Goal: Transaction & Acquisition: Obtain resource

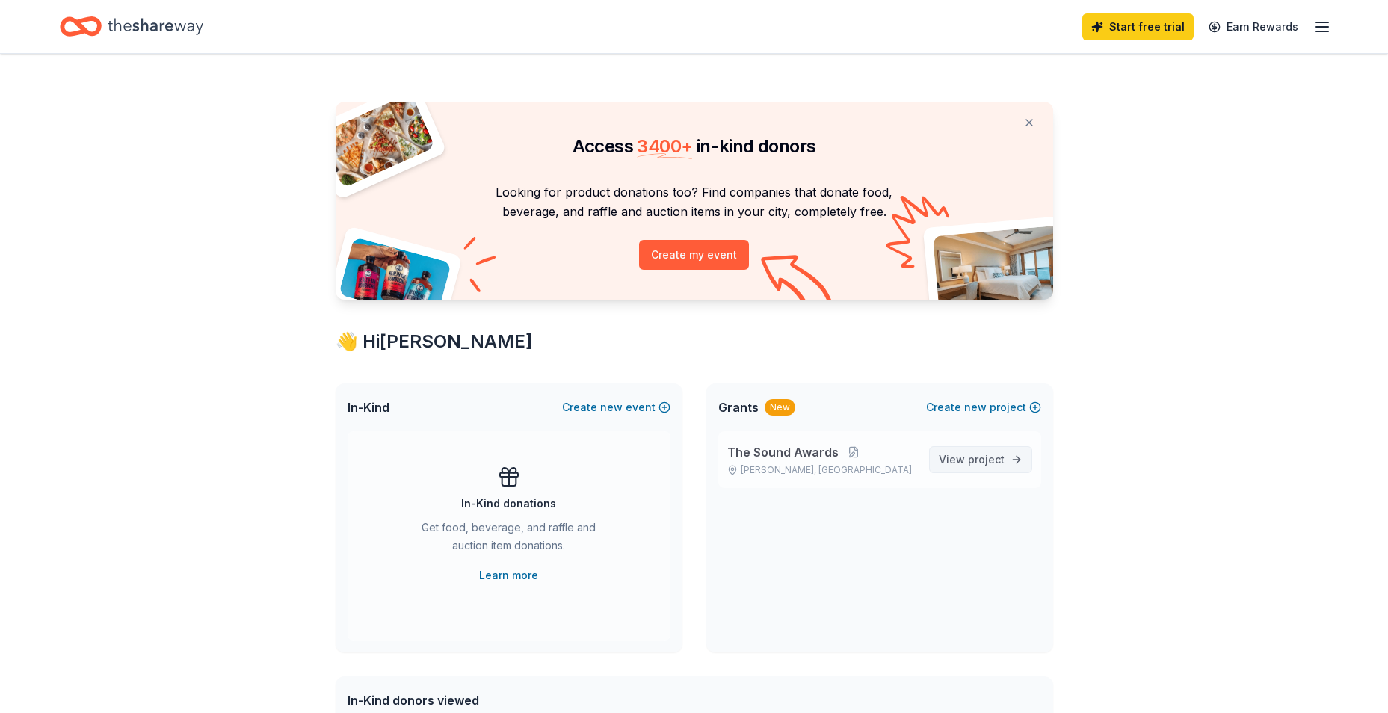
click at [951, 457] on span "View project" at bounding box center [972, 460] width 66 height 18
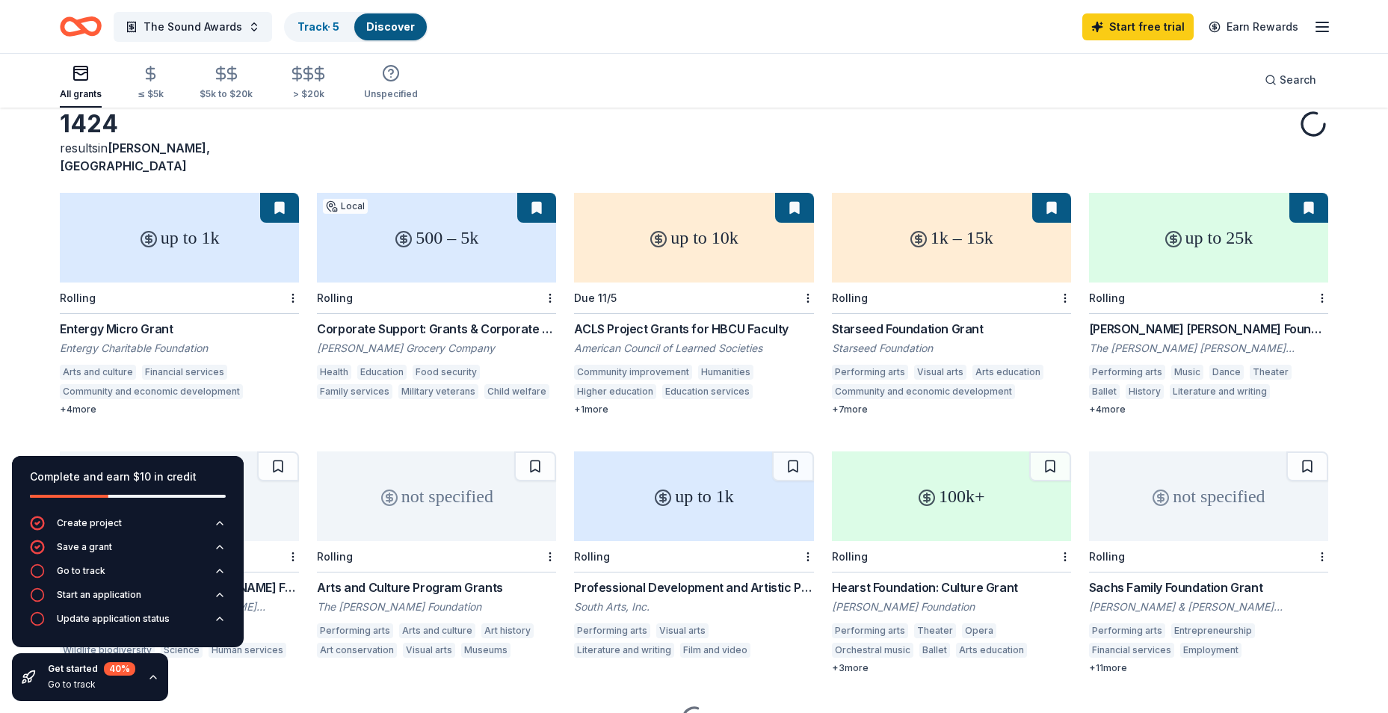
scroll to position [138, 0]
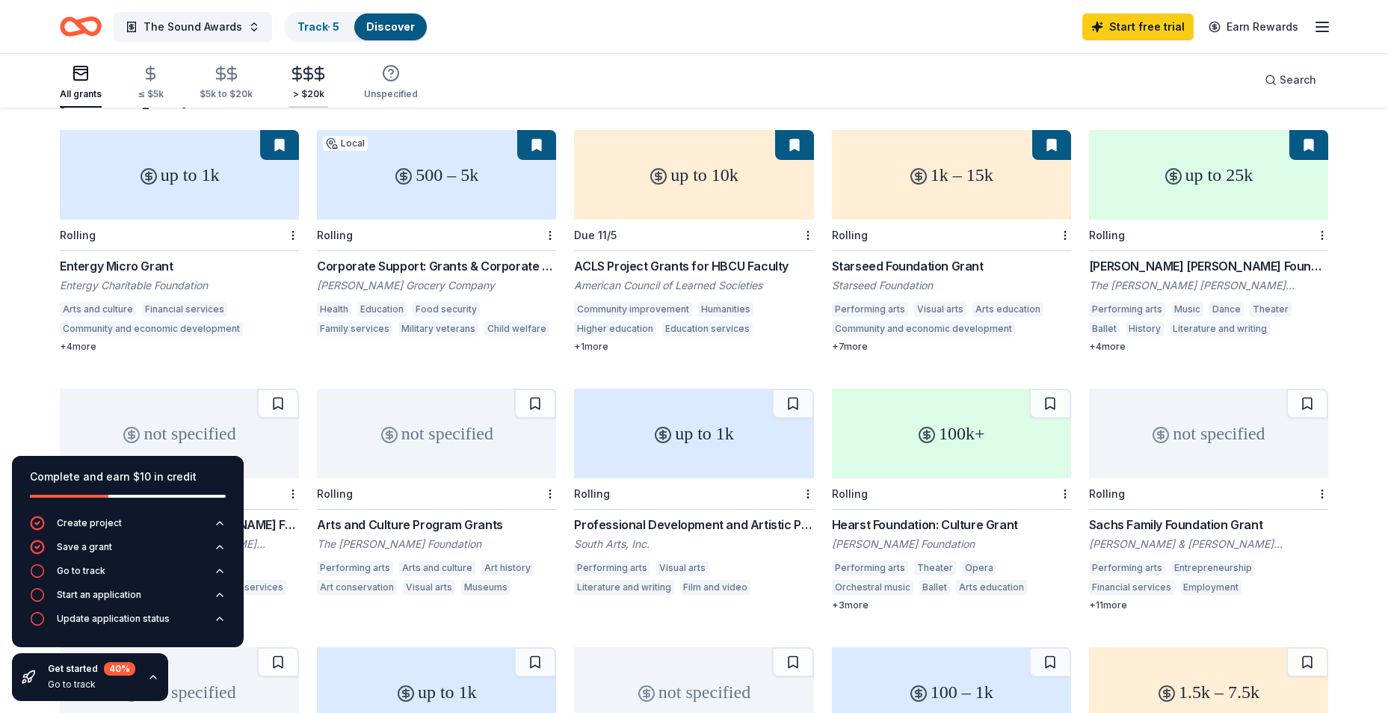
click at [305, 78] on icon "button" at bounding box center [308, 74] width 9 height 10
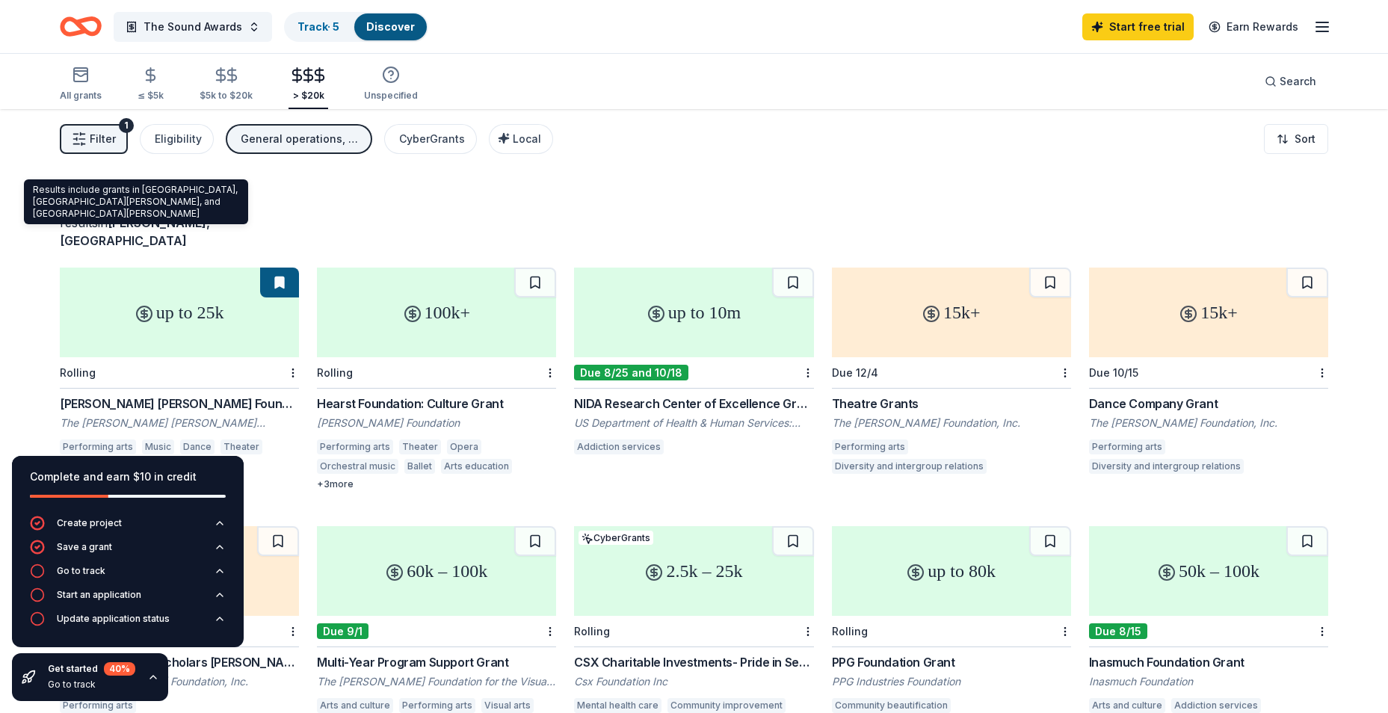
click at [128, 224] on span "[PERSON_NAME], [GEOGRAPHIC_DATA]" at bounding box center [135, 231] width 150 height 33
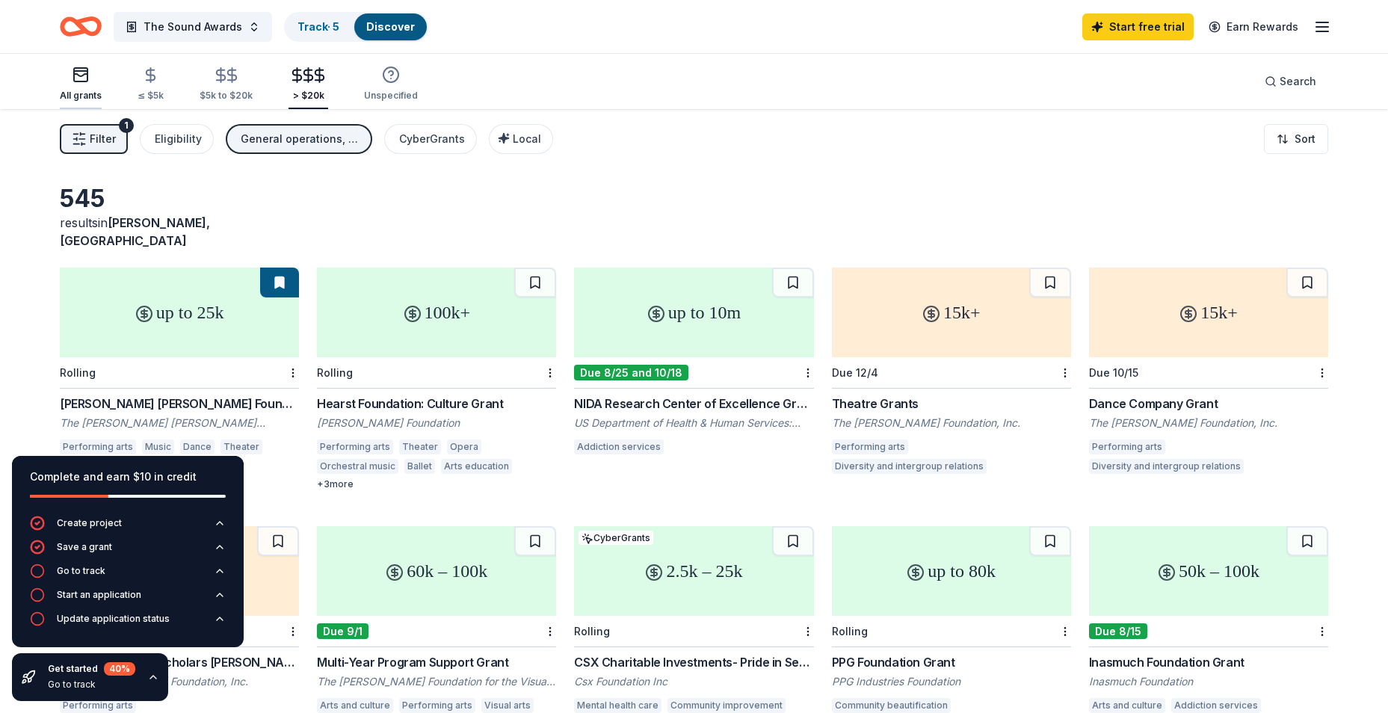
click at [84, 80] on icon "button" at bounding box center [81, 75] width 18 height 18
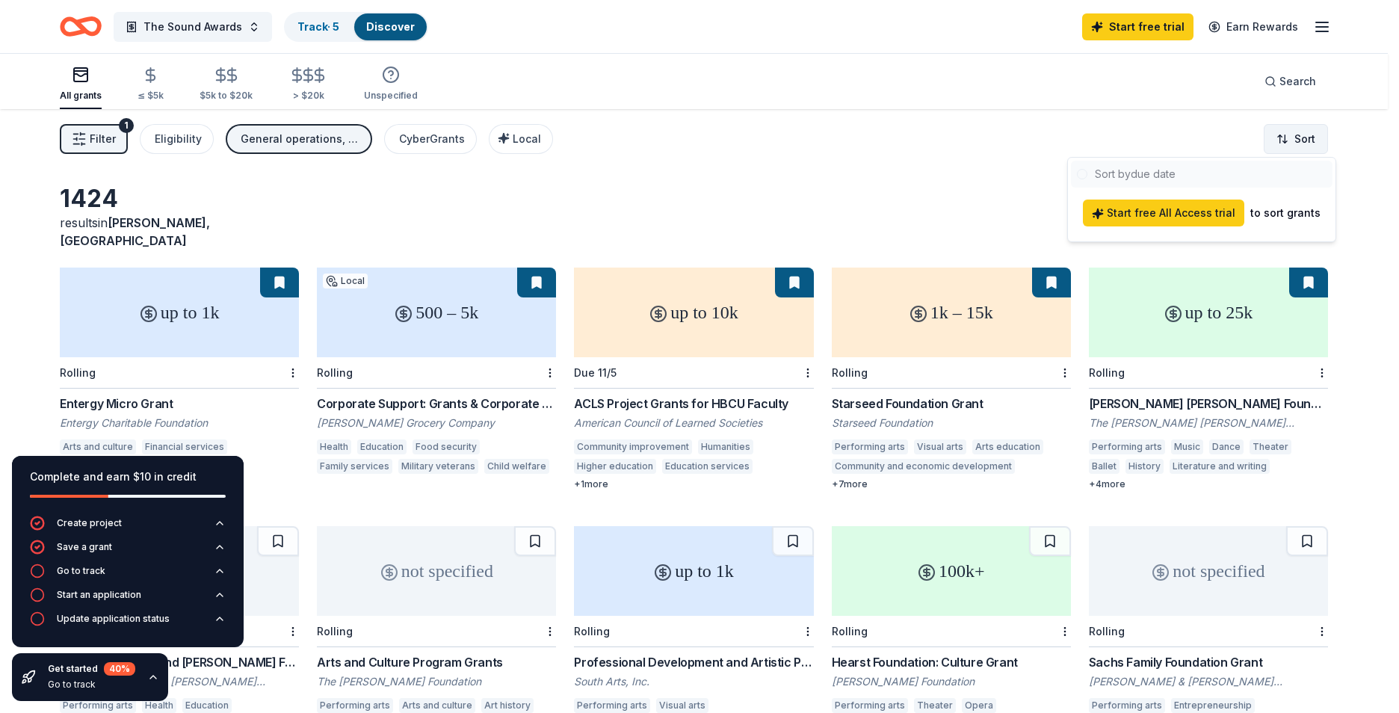
click at [1298, 148] on html "The Sound Awards Track · 5 Discover Start free trial Earn Rewards All grants ≤ …" at bounding box center [699, 356] width 1399 height 713
click at [1309, 140] on html "The Sound Awards Track · 5 Discover Start free trial Earn Rewards All grants ≤ …" at bounding box center [699, 356] width 1399 height 713
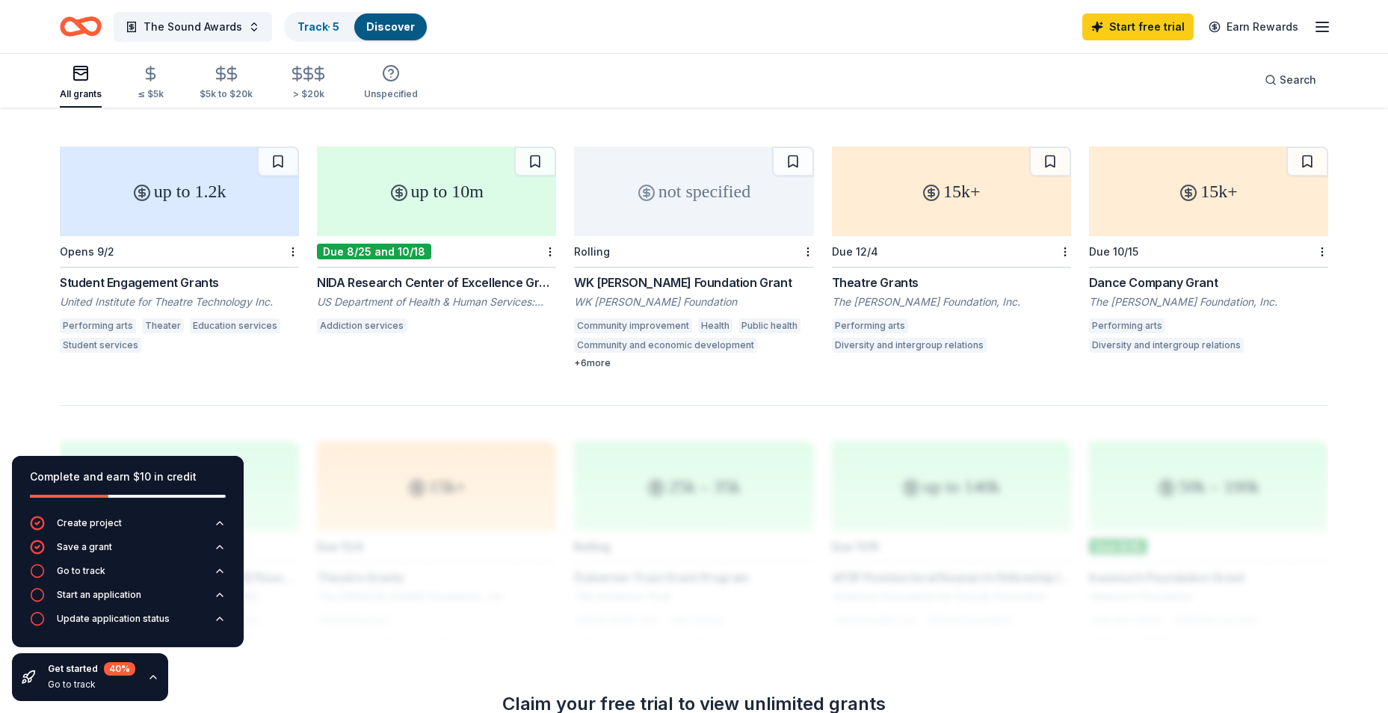
scroll to position [822, 0]
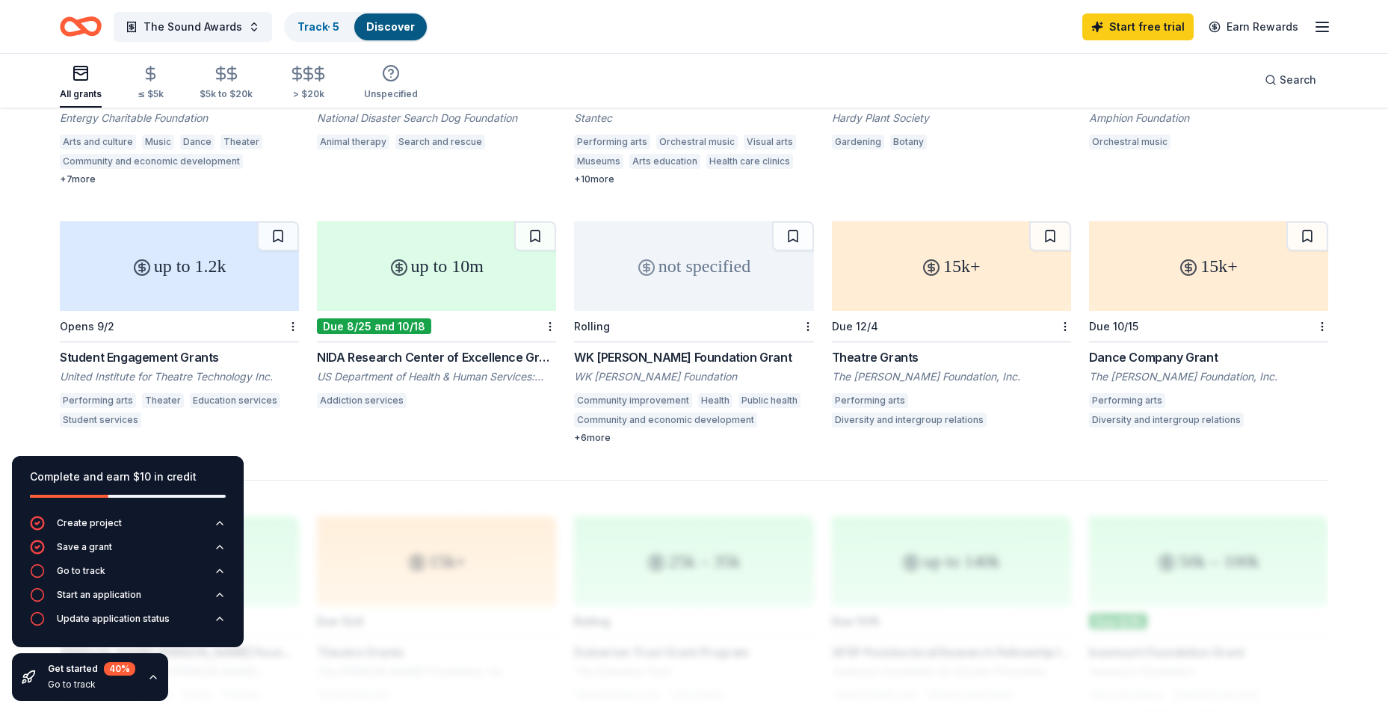
click at [656, 348] on div "WK [PERSON_NAME] Foundation Grant" at bounding box center [693, 357] width 239 height 18
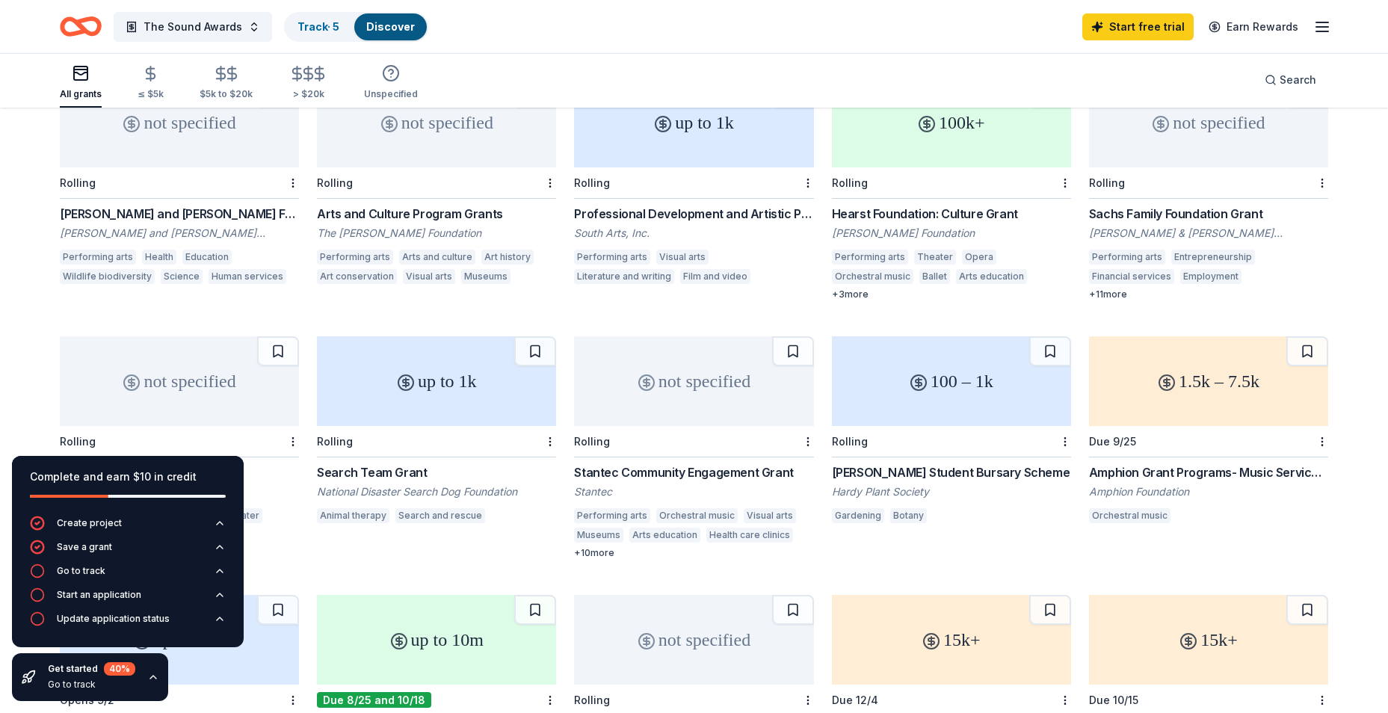
scroll to position [224, 0]
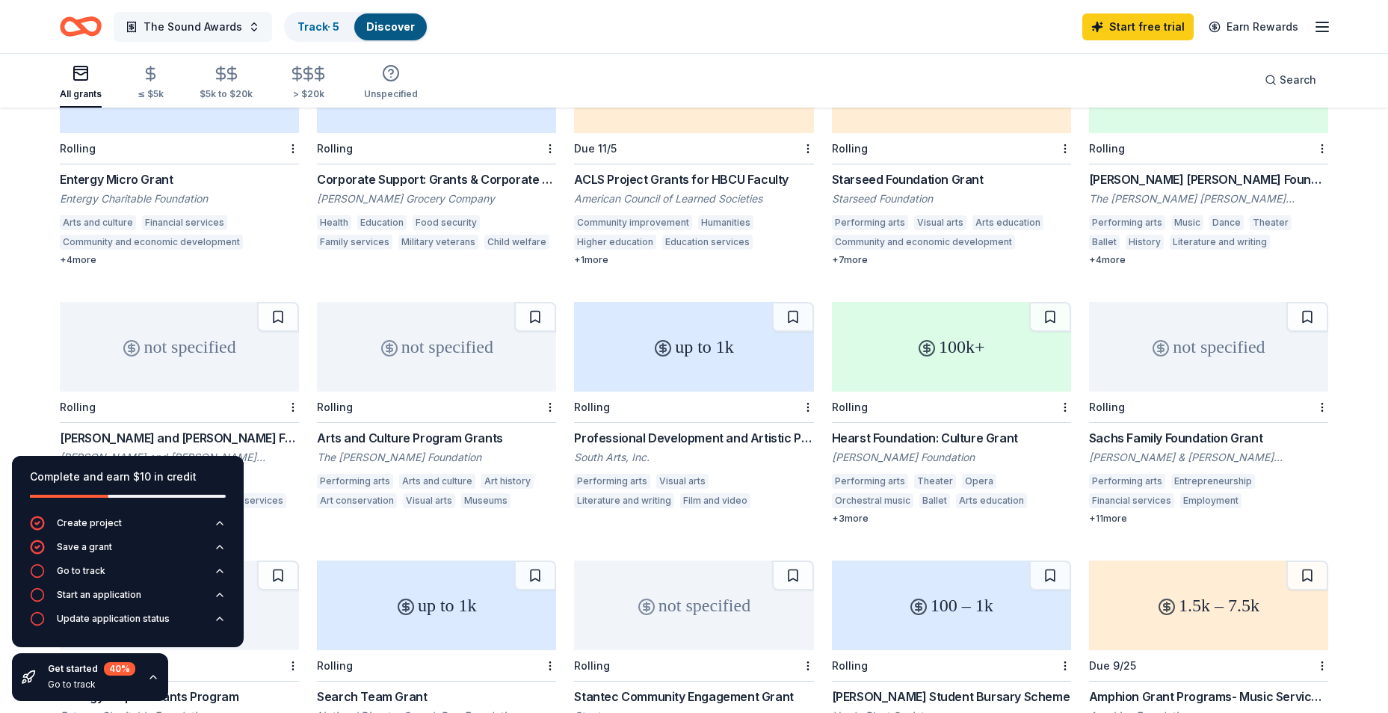
click at [234, 36] on button "The Sound Awards" at bounding box center [193, 27] width 158 height 30
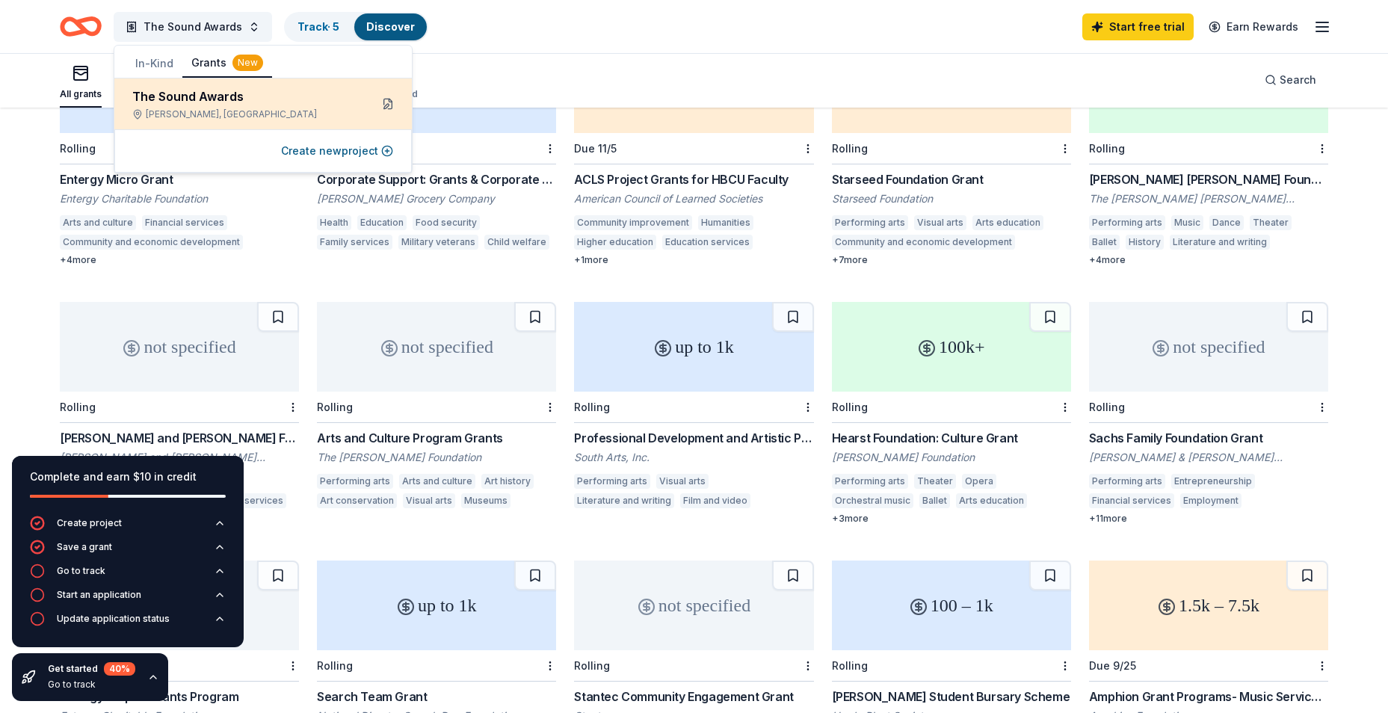
click at [395, 103] on button at bounding box center [388, 104] width 24 height 24
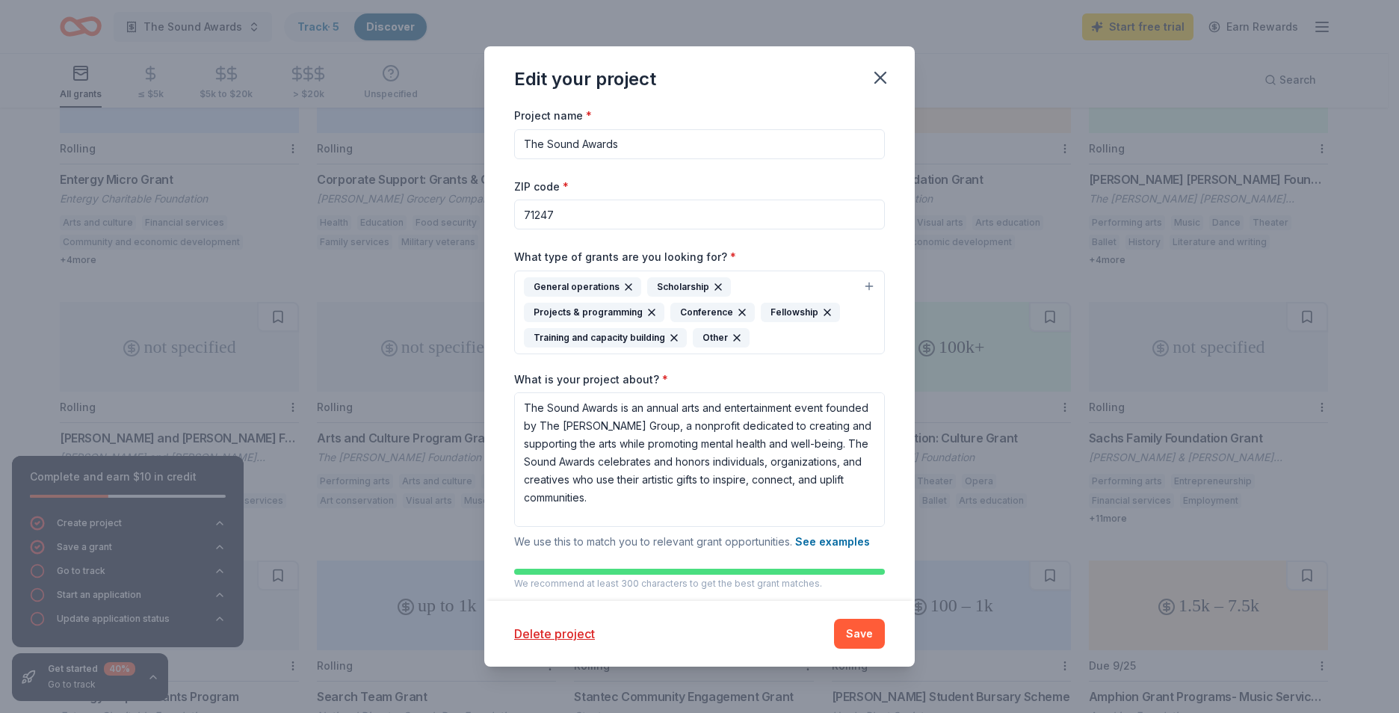
drag, startPoint x: 654, startPoint y: 215, endPoint x: 492, endPoint y: 197, distance: 163.2
click at [492, 197] on div "Project name * The Sound Awards ZIP code * 71247 What type of grants are you lo…" at bounding box center [699, 353] width 430 height 495
click at [782, 333] on div "General operations Scholarship Projects & programming Conference Fellowship Tra…" at bounding box center [690, 312] width 333 height 70
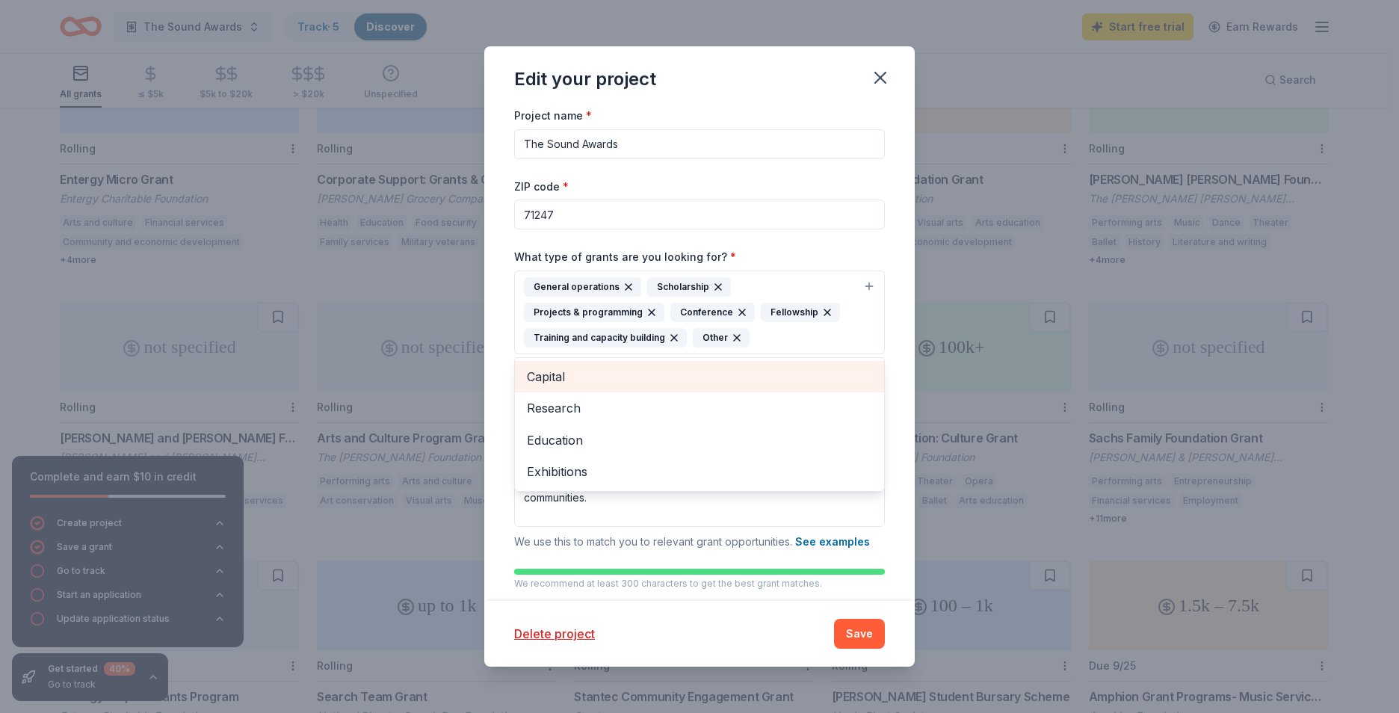
click at [552, 375] on span "Capital" at bounding box center [699, 376] width 345 height 19
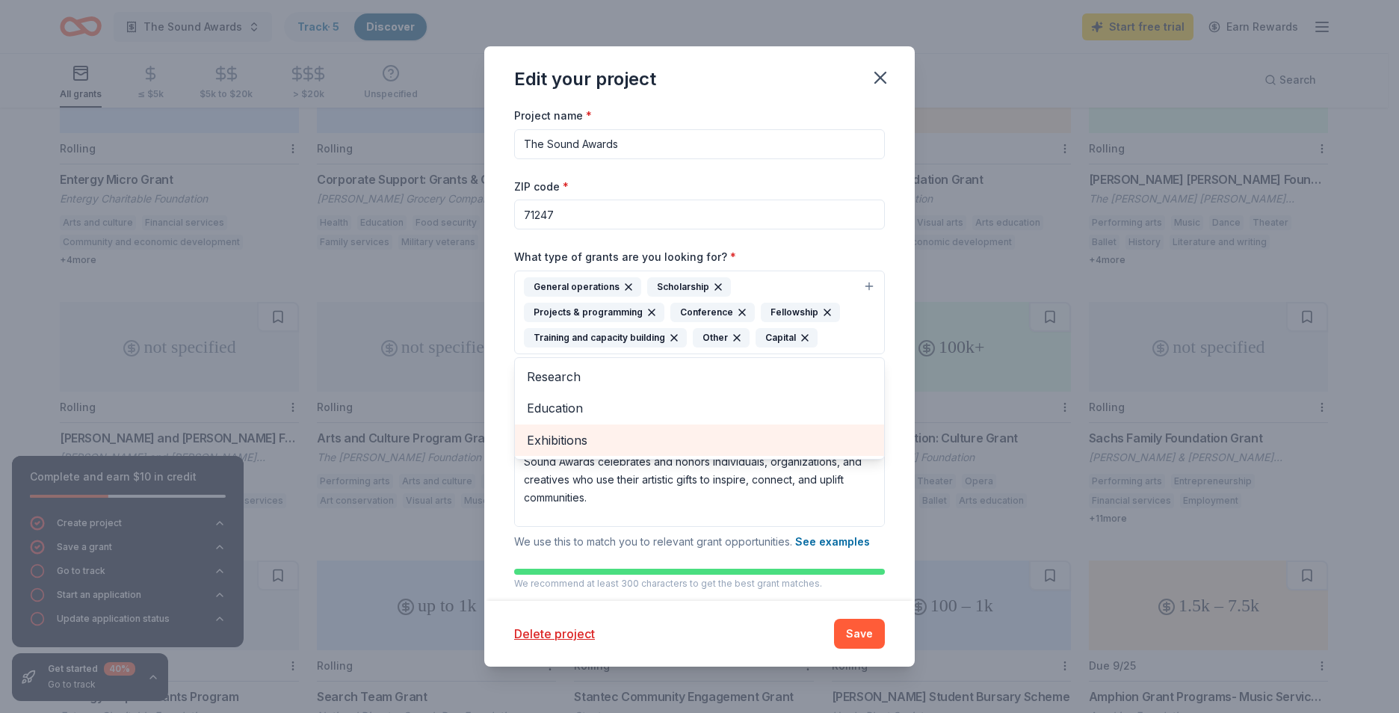
click at [617, 434] on span "Exhibitions" at bounding box center [699, 439] width 345 height 19
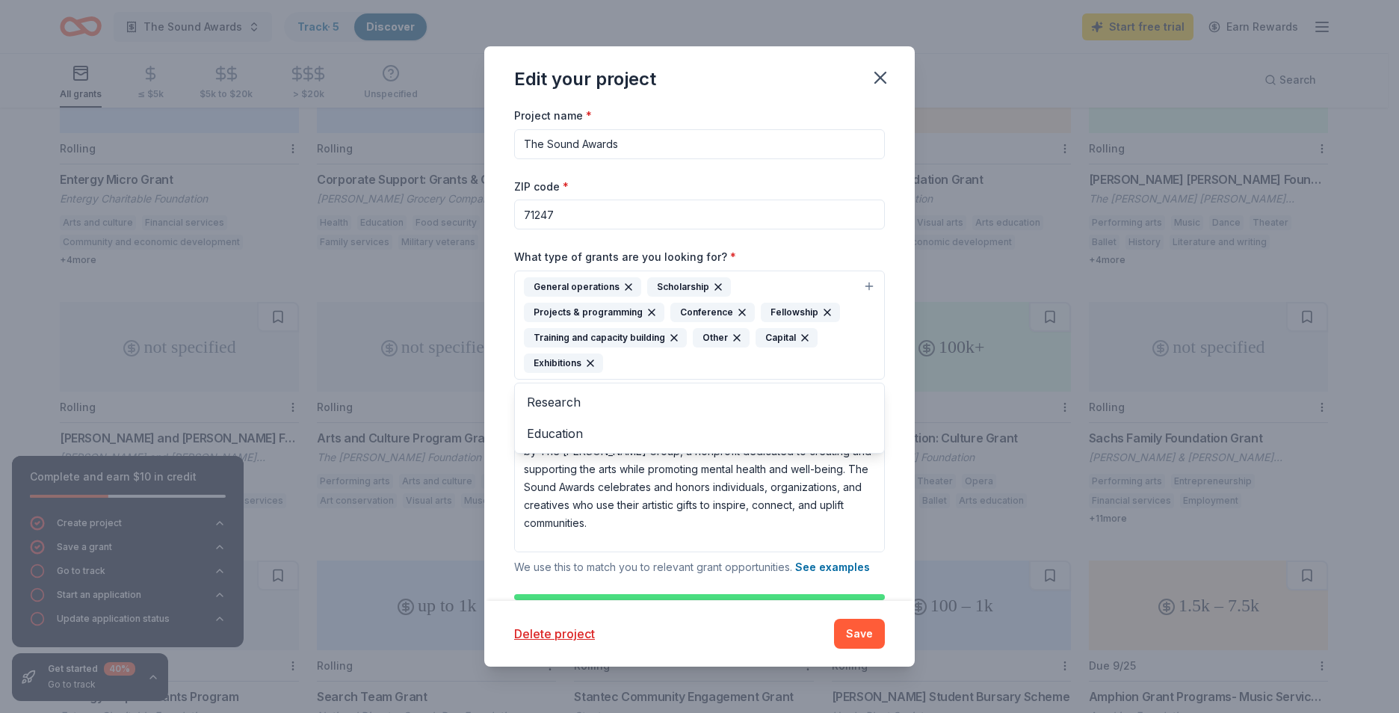
click at [716, 614] on div "Edit your project Project name * The Sound Awards ZIP code * 71247 What type of…" at bounding box center [699, 356] width 430 height 620
drag, startPoint x: 587, startPoint y: 220, endPoint x: 348, endPoint y: 195, distance: 240.4
click at [348, 195] on div "Edit your project Project name * The Sound Awards ZIP code * 71247 What type of…" at bounding box center [699, 356] width 1399 height 713
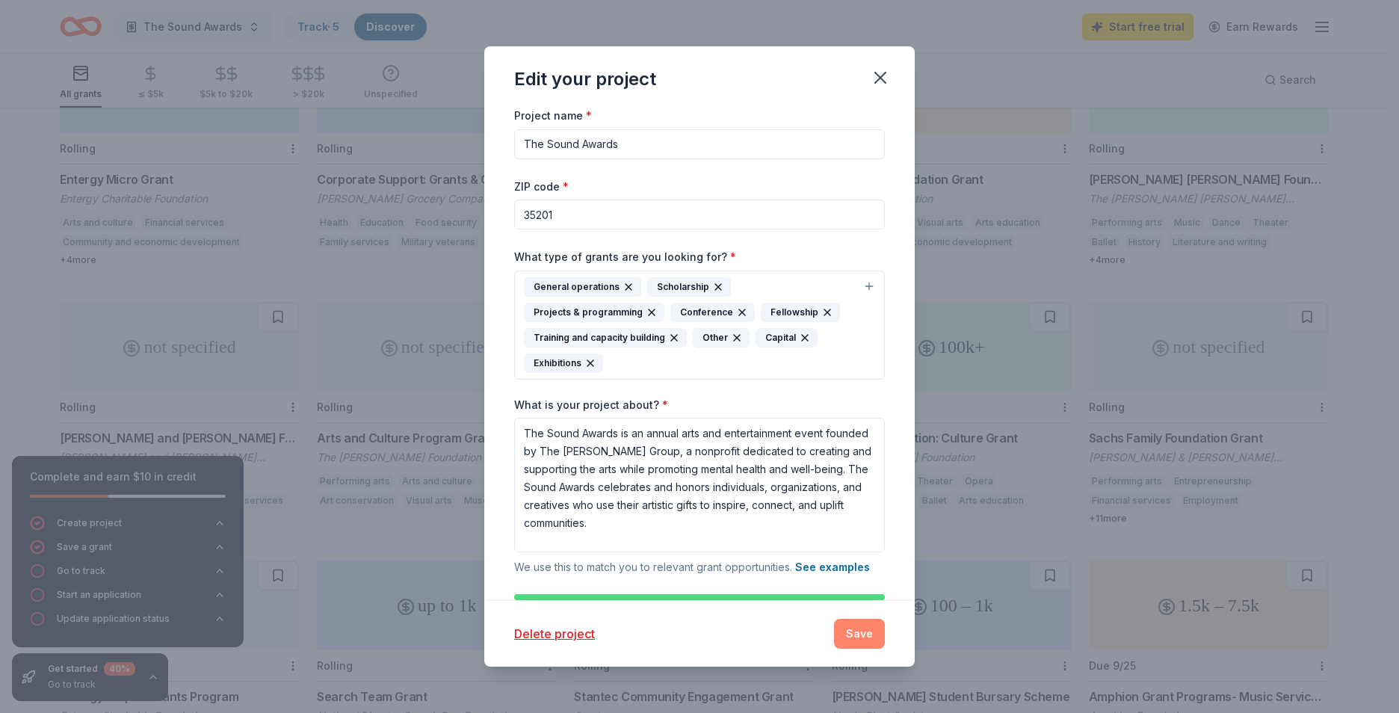
type input "35201"
click at [851, 626] on button "Save" at bounding box center [859, 634] width 51 height 30
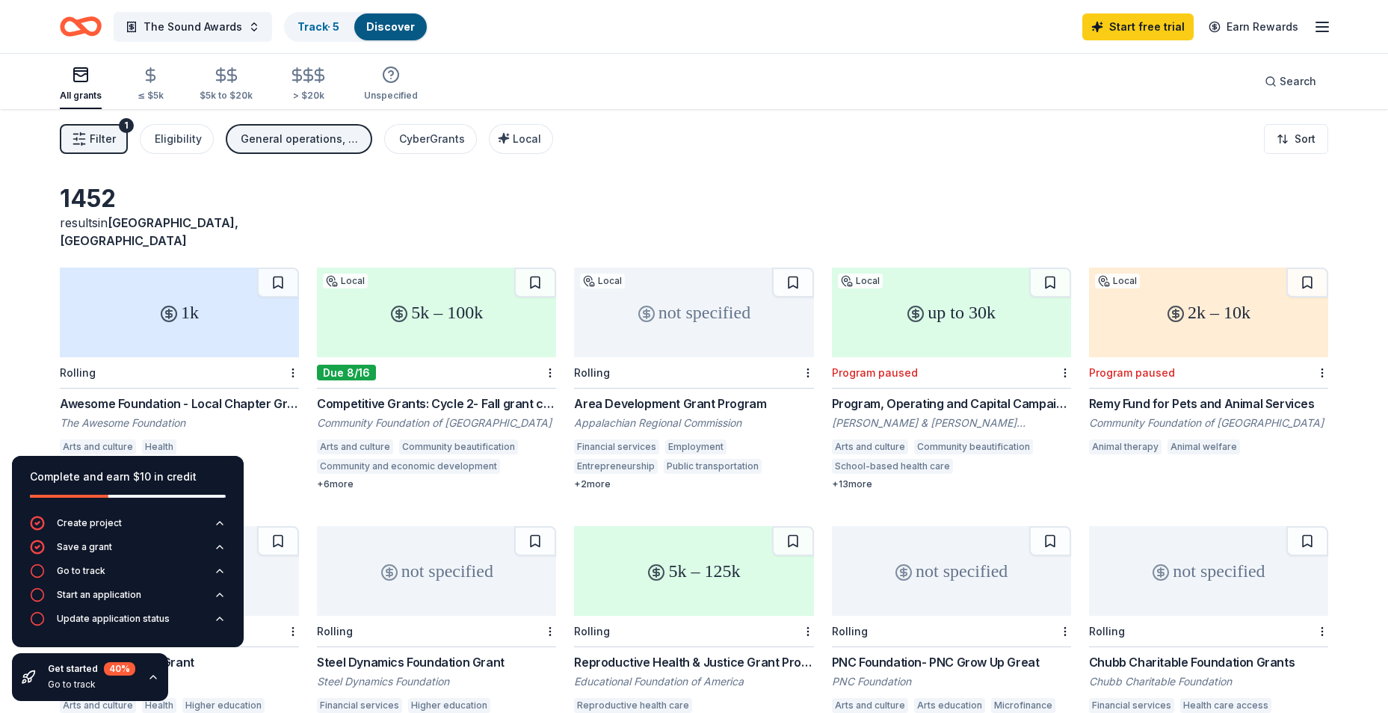
scroll to position [75, 0]
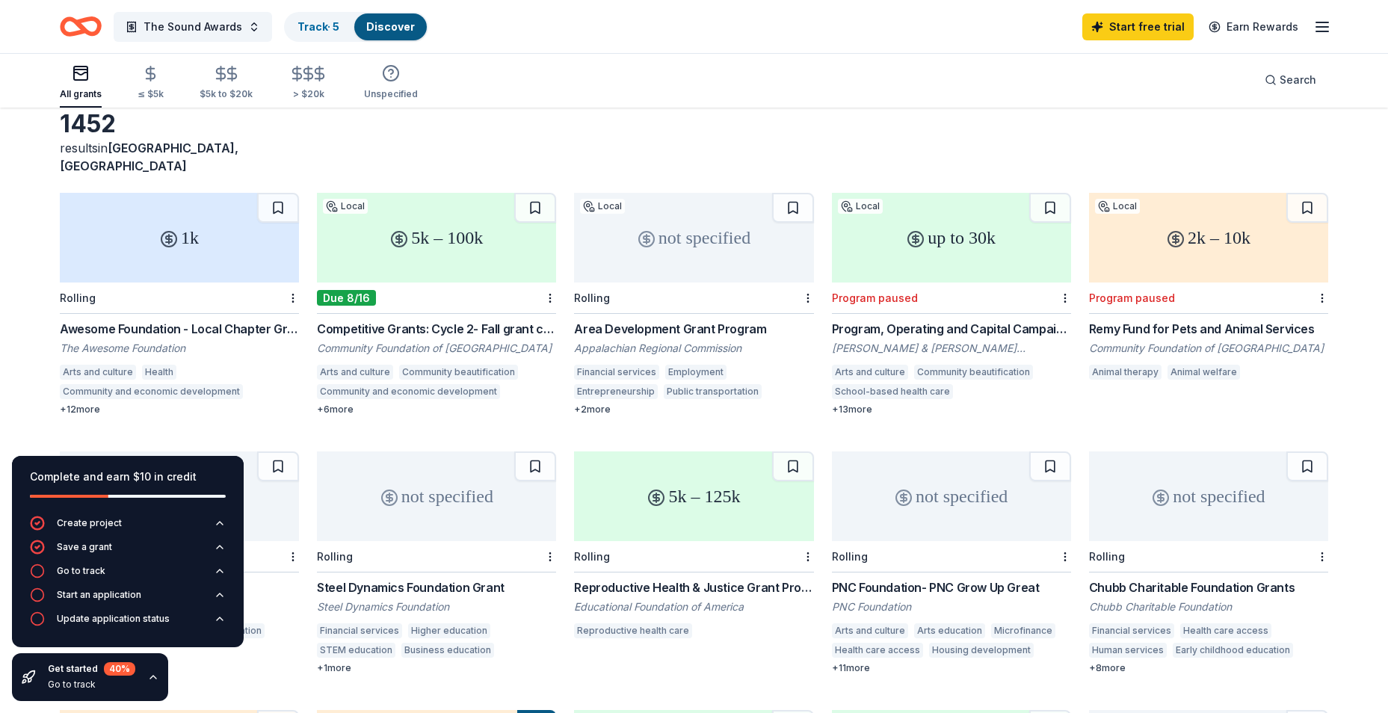
click at [388, 320] on div "Competitive Grants: Cycle 2- Fall grant cycle" at bounding box center [436, 329] width 239 height 18
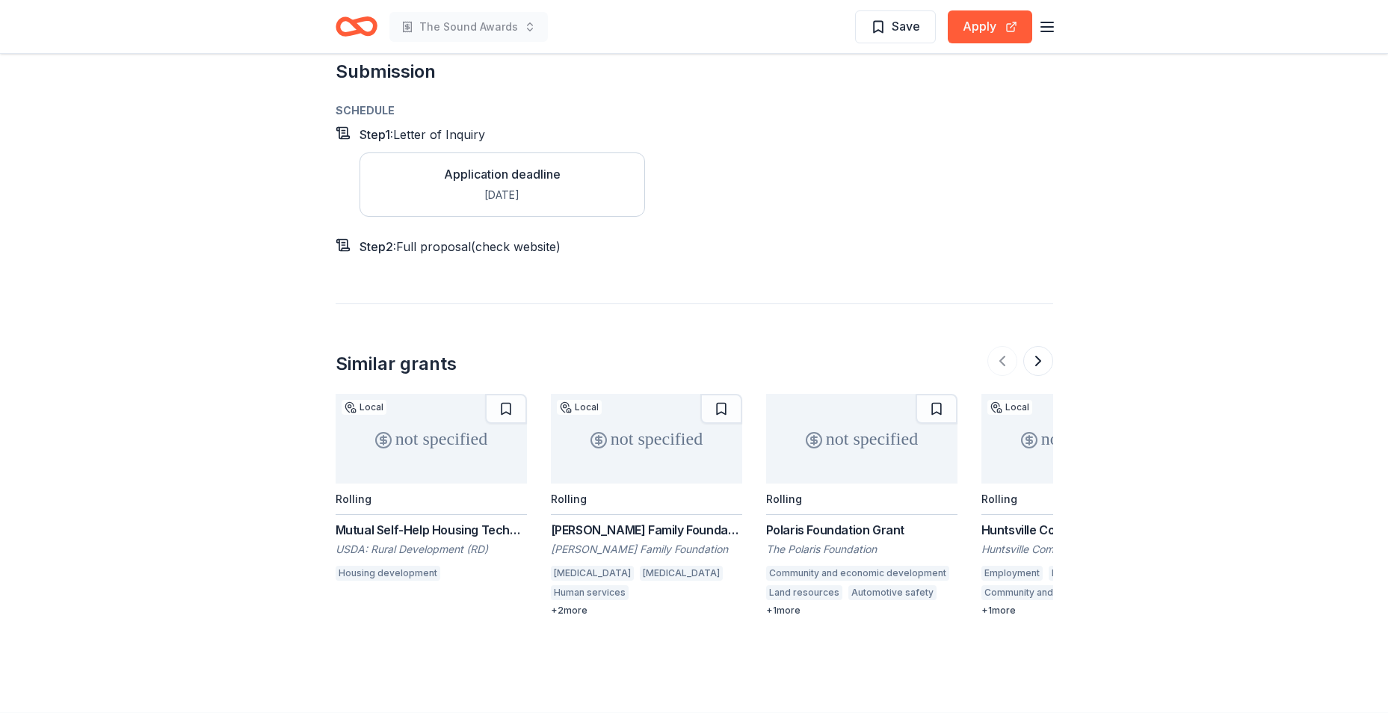
scroll to position [2014, 0]
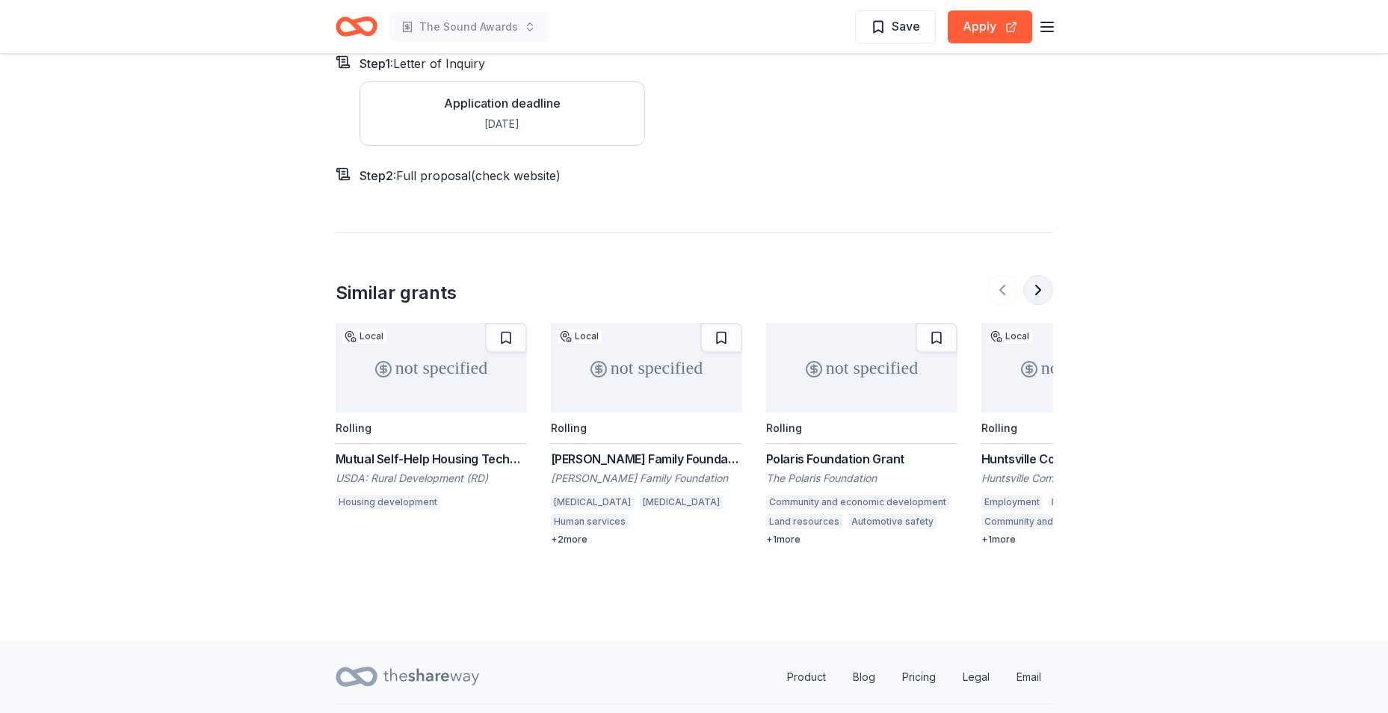
click at [1036, 275] on button at bounding box center [1038, 290] width 30 height 30
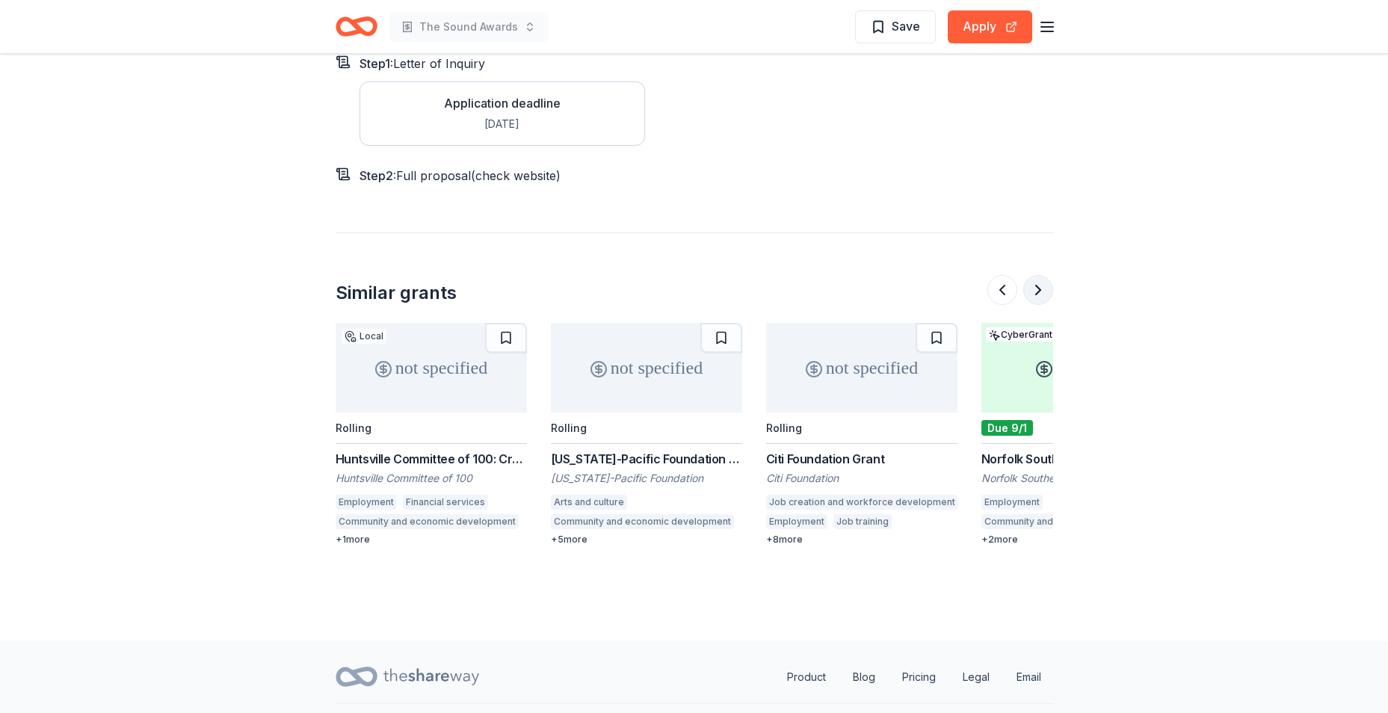
click at [1036, 275] on button at bounding box center [1038, 290] width 30 height 30
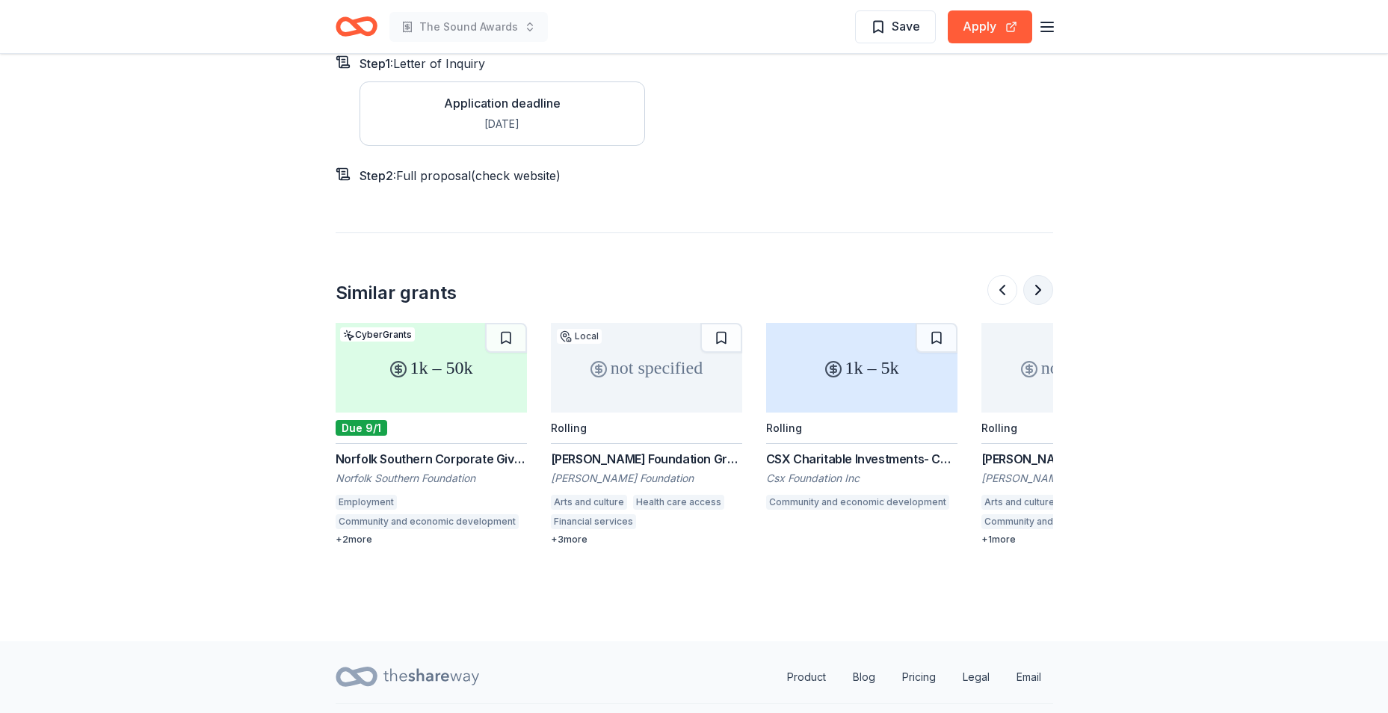
click at [1036, 275] on button at bounding box center [1038, 290] width 30 height 30
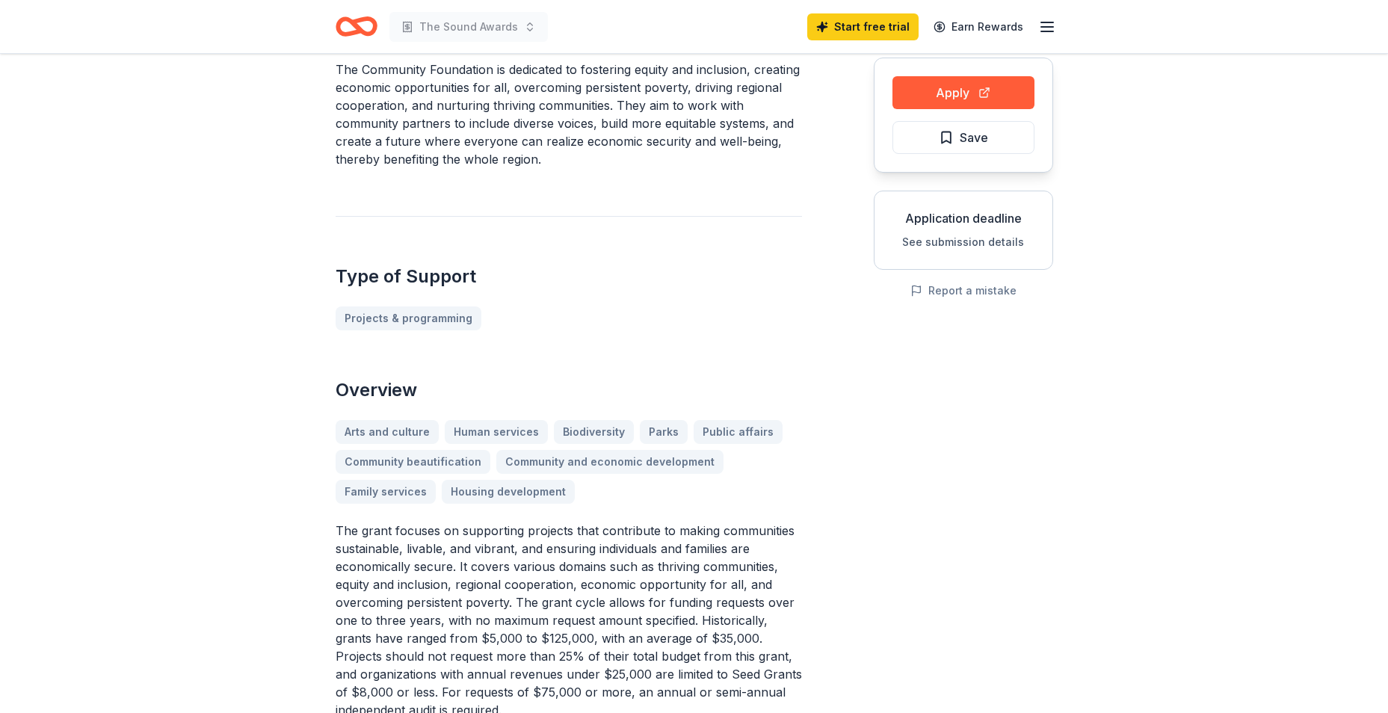
scroll to position [71, 0]
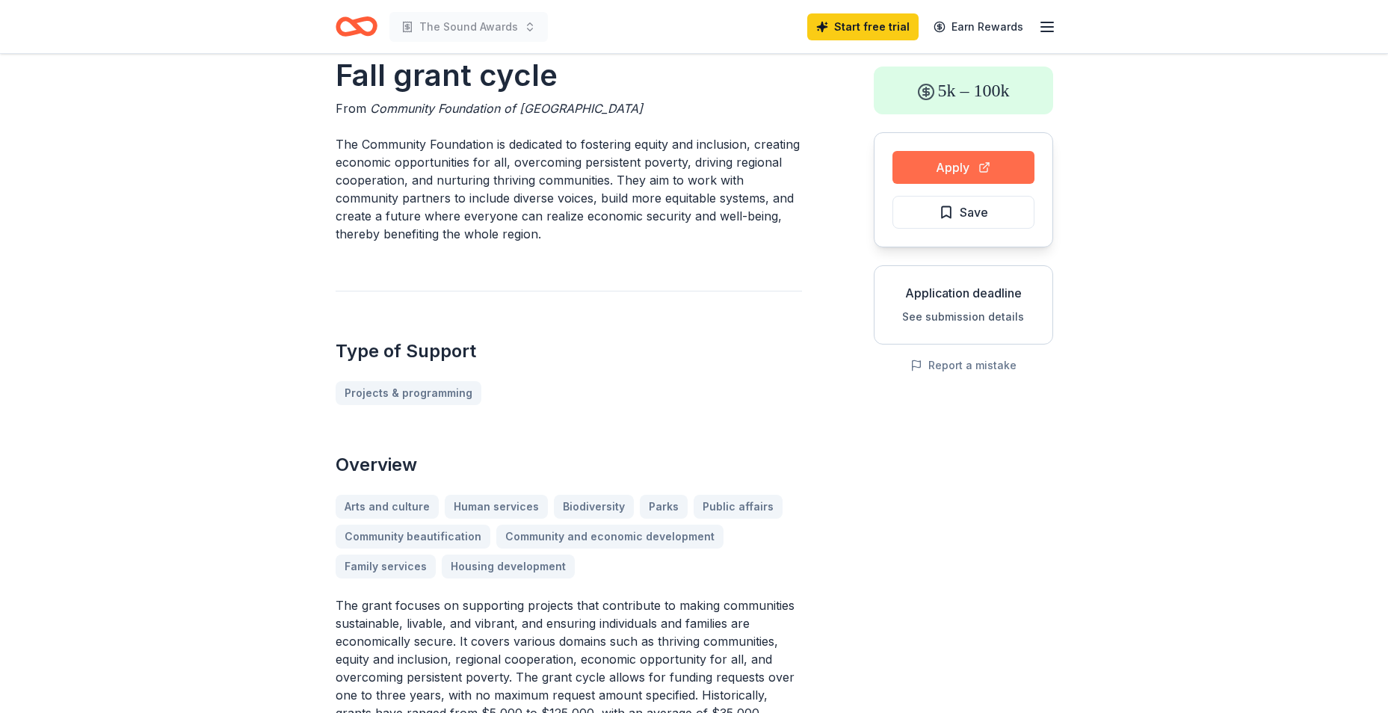
click at [1010, 166] on button "Apply" at bounding box center [963, 167] width 142 height 33
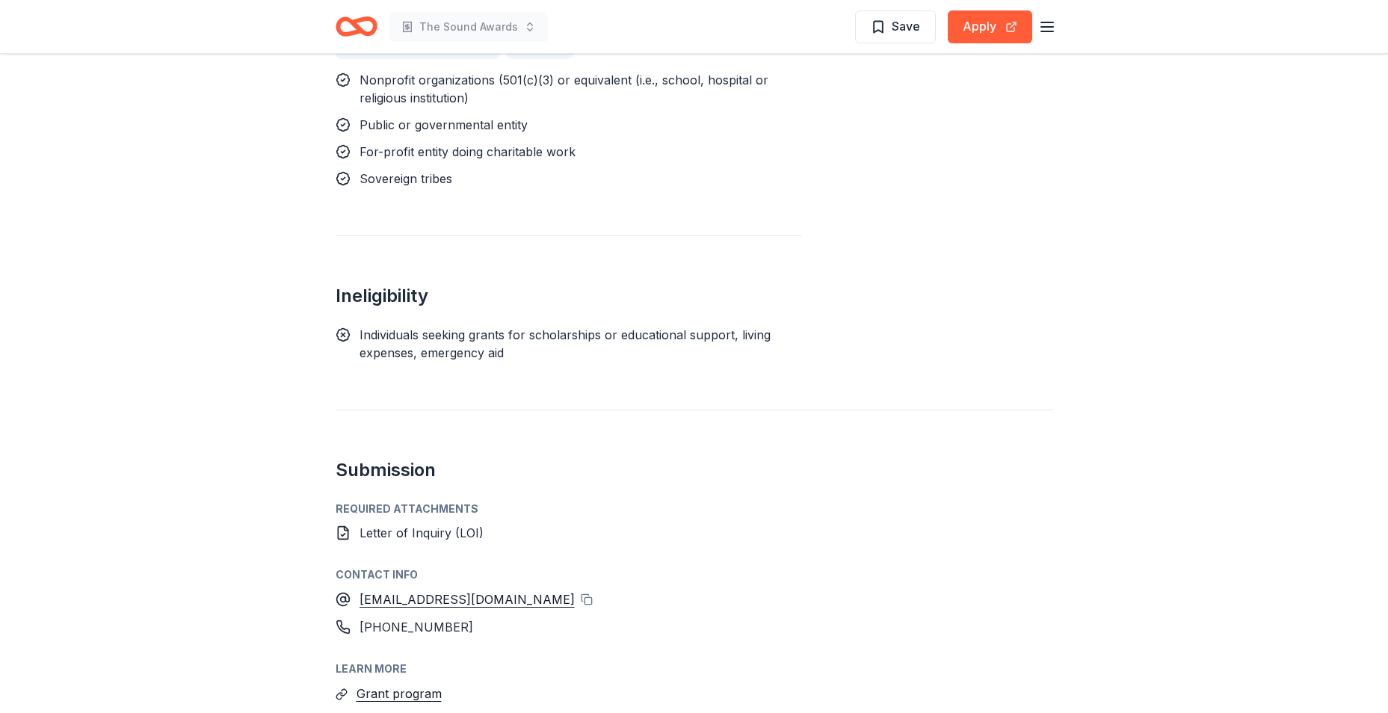
scroll to position [1794, 0]
